Goal: Use online tool/utility: Utilize a website feature to perform a specific function

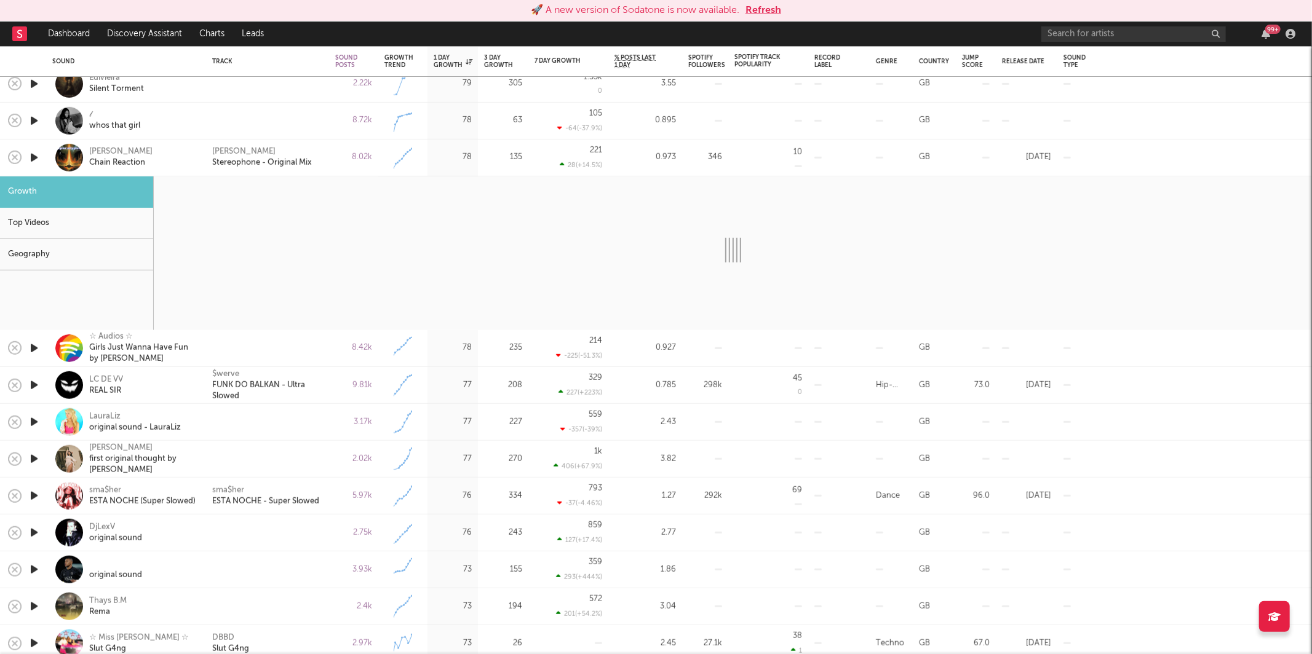
click at [777, 9] on button "Refresh" at bounding box center [763, 10] width 36 height 15
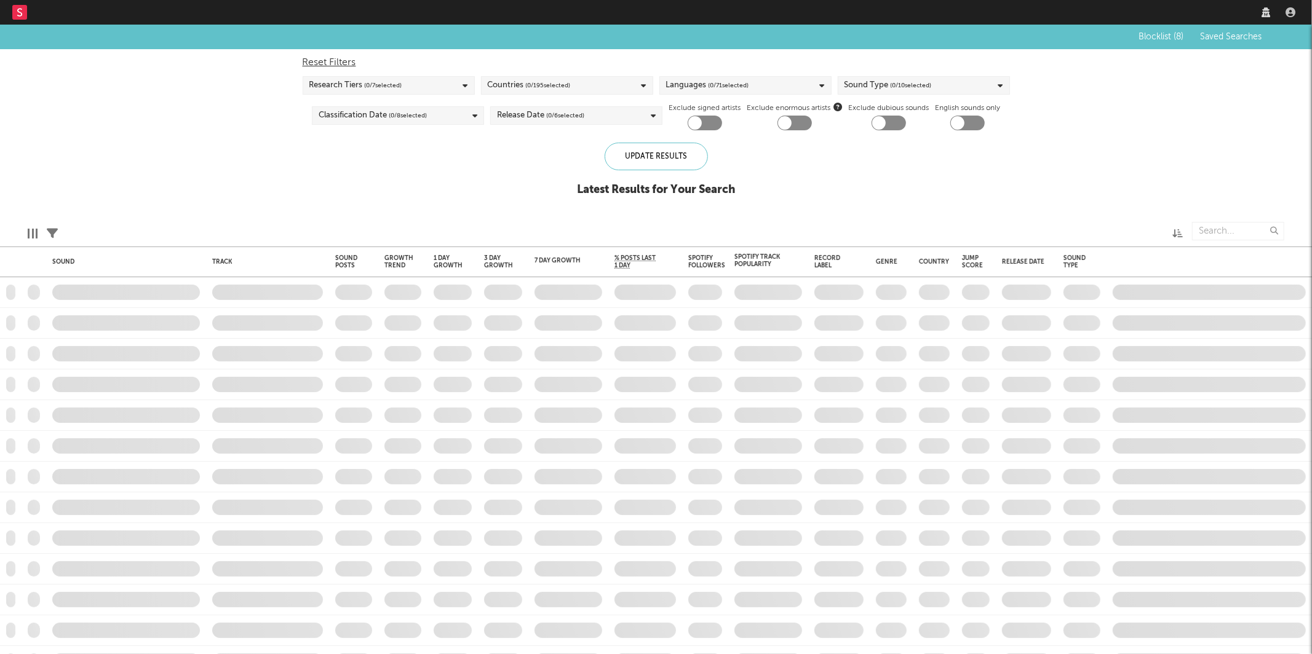
checkbox input "true"
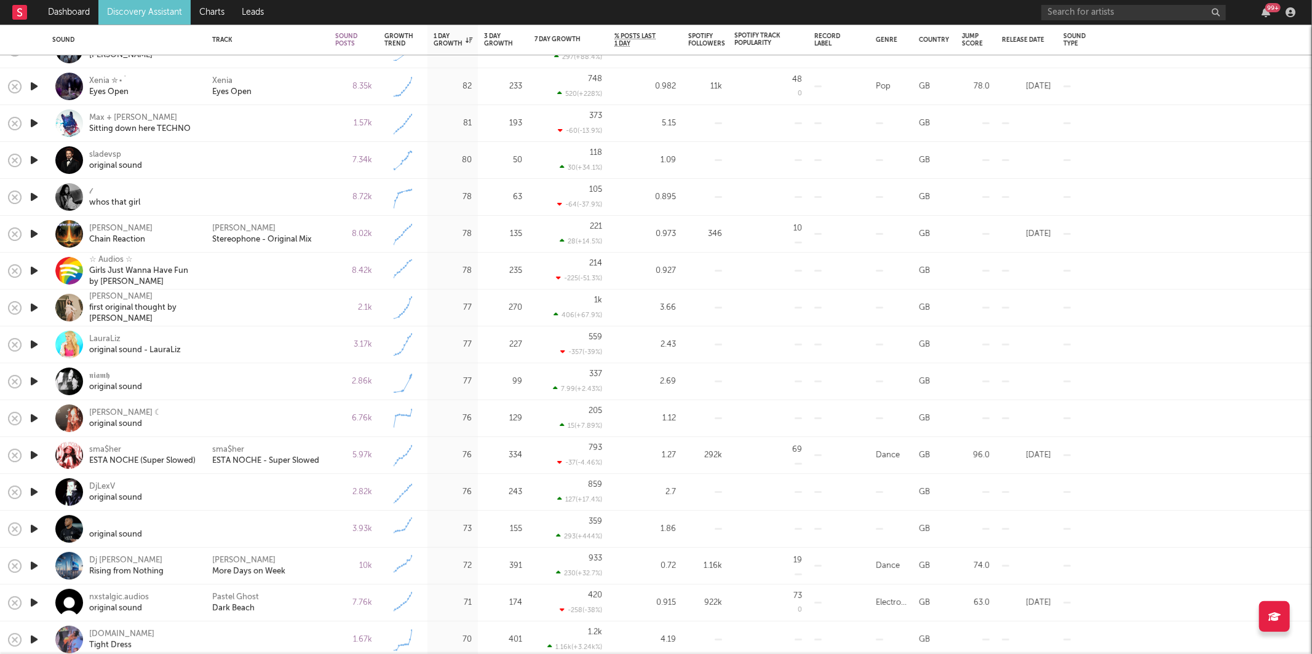
click at [38, 270] on icon "button" at bounding box center [34, 270] width 13 height 15
click at [504, 640] on icon "button" at bounding box center [502, 639] width 6 height 10
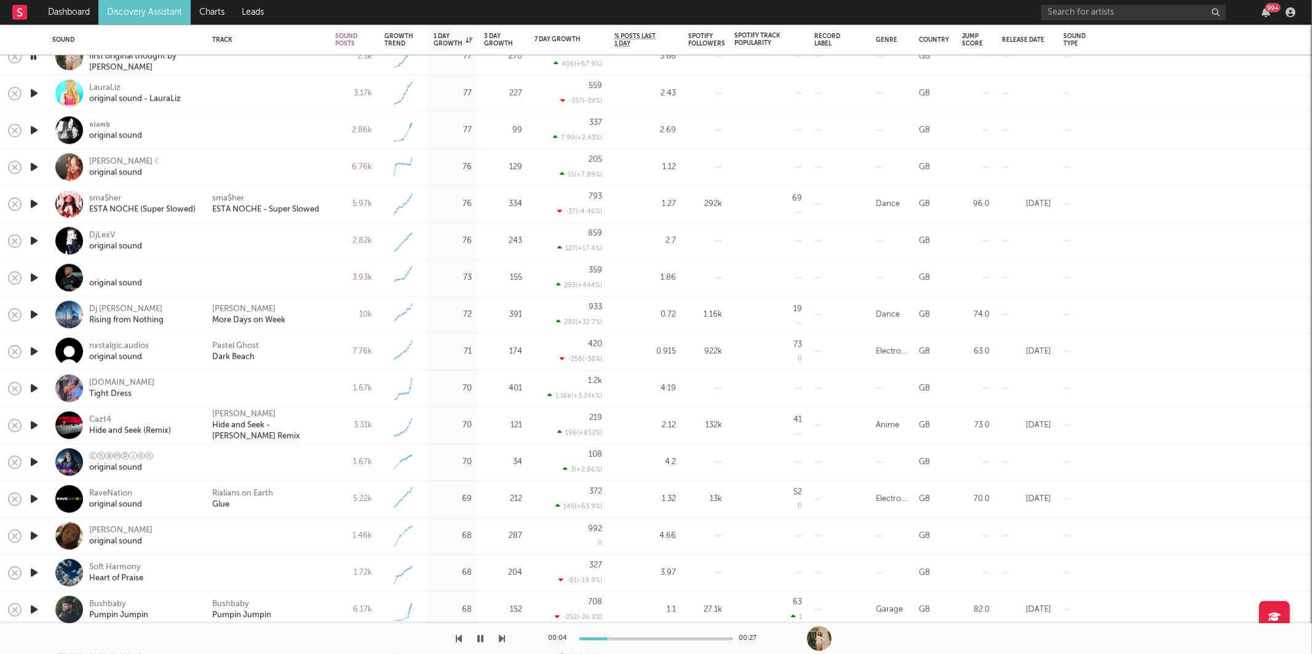
click at [500, 638] on icon "button" at bounding box center [502, 639] width 6 height 10
click at [500, 639] on icon "button" at bounding box center [502, 639] width 6 height 10
click at [482, 641] on icon "button" at bounding box center [481, 639] width 6 height 10
